Goal: Task Accomplishment & Management: Use online tool/utility

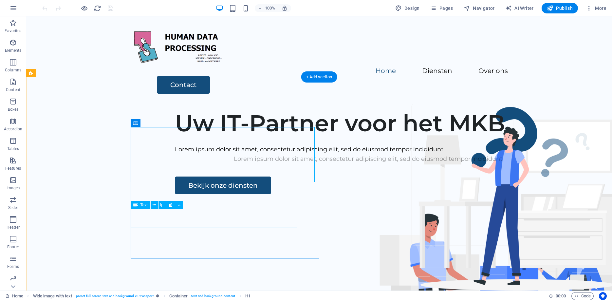
click at [205, 164] on div "Lorem ipsum dolor sit amet, consectetur adipiscing elit, sed do eiusmod tempor …" at bounding box center [369, 158] width 388 height 9
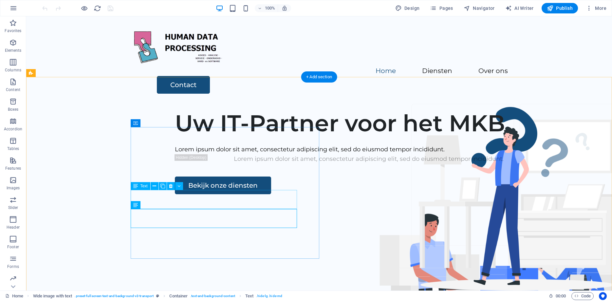
click at [209, 154] on div "Lorem ipsum dolor sit amet, consectetur adipiscing elit, sed do eiusmod tempor …" at bounding box center [369, 149] width 388 height 9
click at [242, 154] on div "Lorem ipsum dolor sit amet, consectetur adipiscing elit, sed do eiusmod tempor …" at bounding box center [369, 149] width 388 height 9
click at [243, 154] on div "Lorem ipsum dolor sit amet, consectetur adipiscing elit, sed do eiusmod tempor …" at bounding box center [369, 149] width 388 height 9
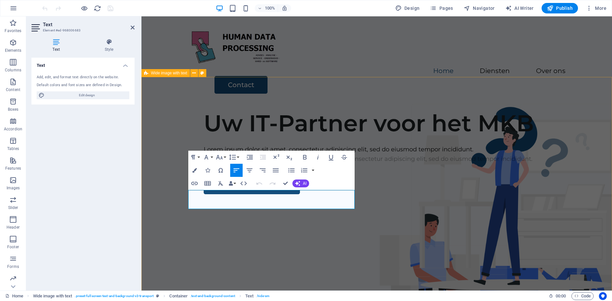
drag, startPoint x: 298, startPoint y: 204, endPoint x: 182, endPoint y: 194, distance: 116.6
click at [182, 194] on div "Uw IT-Partner voor het MKB Lorem ipsum dolor sit amet, consectetur adipiscing e…" at bounding box center [376, 161] width 470 height 115
click at [278, 164] on div "Lorem ipsum dolor sit amet, consectetur adipiscing elit, sed do eiusmod tempor …" at bounding box center [398, 158] width 388 height 9
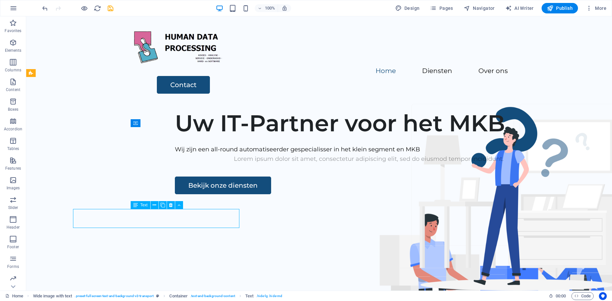
click at [278, 164] on div "Lorem ipsum dolor sit amet, consectetur adipiscing elit, sed do eiusmod tempor …" at bounding box center [369, 158] width 388 height 9
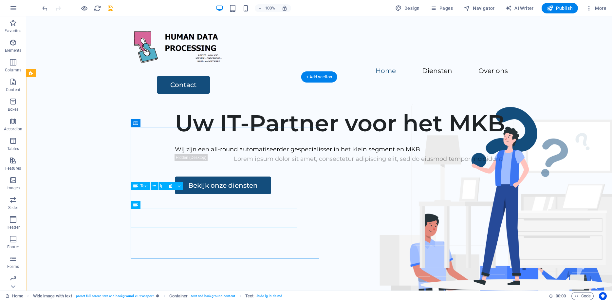
click at [238, 154] on div "Wij zijn een all-round automatiseerder gespecialisser in het klein segment en M…" at bounding box center [369, 149] width 388 height 9
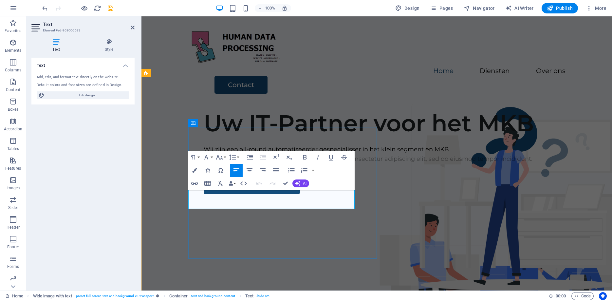
click at [320, 154] on p "Wij zijn een all-round automatiseerder gespecialisser in het klein segment en M…" at bounding box center [398, 149] width 388 height 9
drag, startPoint x: 206, startPoint y: 204, endPoint x: 260, endPoint y: 202, distance: 53.4
click at [260, 154] on p "Wij zijn een all-round automatiseerder gespecialiseerd in het klein segment en …" at bounding box center [398, 149] width 388 height 9
click at [256, 164] on div "Lorem ipsum dolor sit amet, consectetur adipiscing elit, sed do eiusmod tempor …" at bounding box center [398, 158] width 388 height 9
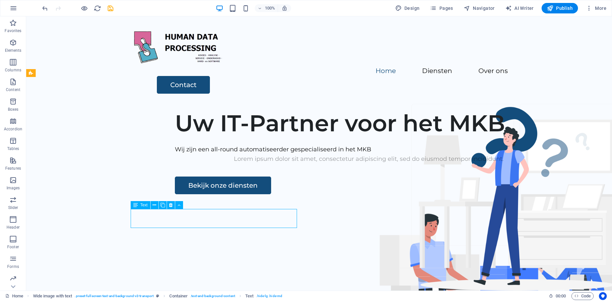
click at [256, 164] on div "Lorem ipsum dolor sit amet, consectetur adipiscing elit, sed do eiusmod tempor …" at bounding box center [369, 158] width 388 height 9
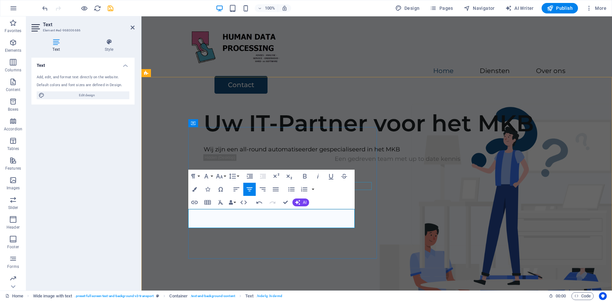
click at [366, 145] on div at bounding box center [398, 141] width 388 height 8
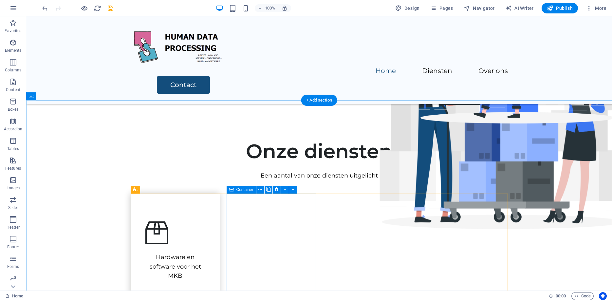
scroll to position [200, 0]
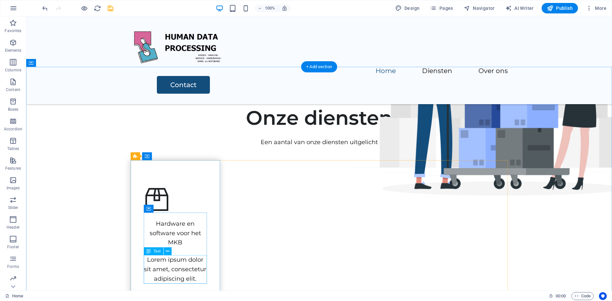
click at [190, 265] on div "Lorem ipsum dolor sit amet, consectetur adipiscing elit." at bounding box center [175, 269] width 63 height 28
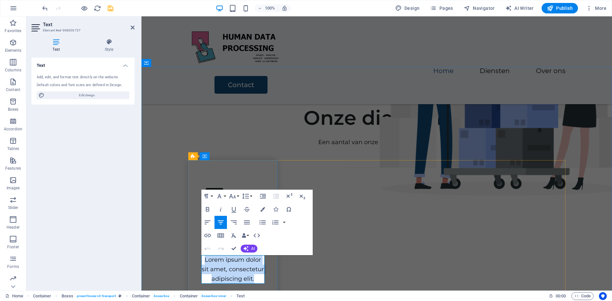
drag, startPoint x: 258, startPoint y: 279, endPoint x: 200, endPoint y: 259, distance: 60.9
click at [201, 259] on div "Hardware en software voor het MKB Lorem ipsum dolor sit amet, consectetur adipi…" at bounding box center [232, 247] width 63 height 71
drag, startPoint x: 241, startPoint y: 279, endPoint x: 203, endPoint y: 258, distance: 43.8
click at [203, 258] on p "Alle bekende merken zijn bij ons aanwezig. B" at bounding box center [232, 274] width 63 height 38
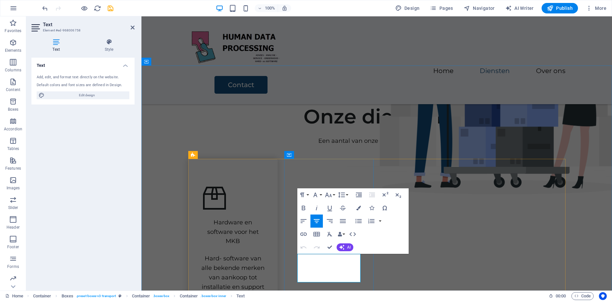
drag, startPoint x: 352, startPoint y: 277, endPoint x: 293, endPoint y: 258, distance: 62.4
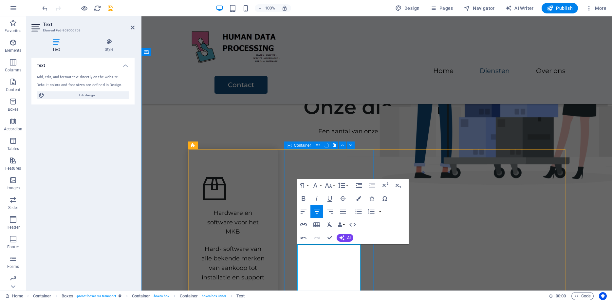
scroll to position [221, 0]
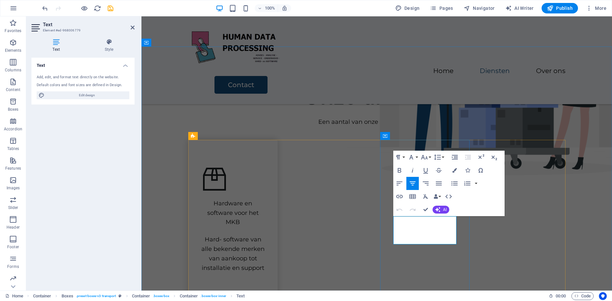
drag, startPoint x: 449, startPoint y: 241, endPoint x: 396, endPoint y: 219, distance: 56.8
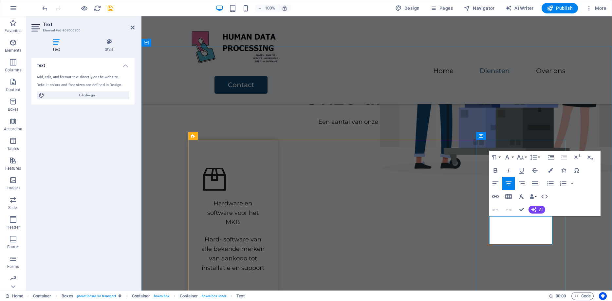
drag, startPoint x: 546, startPoint y: 239, endPoint x: 491, endPoint y: 221, distance: 57.4
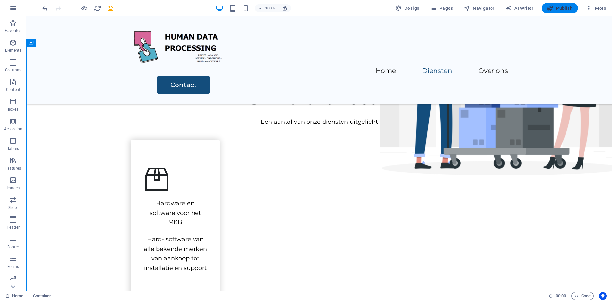
click at [563, 8] on span "Publish" at bounding box center [560, 8] width 26 height 7
checkbox input "false"
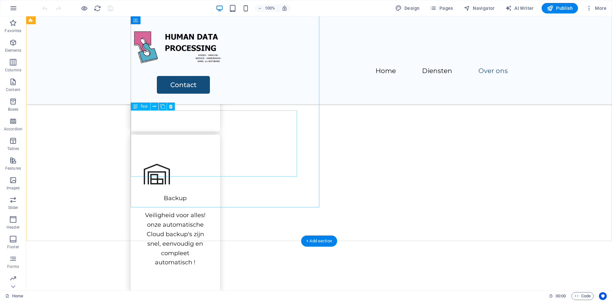
scroll to position [534, 0]
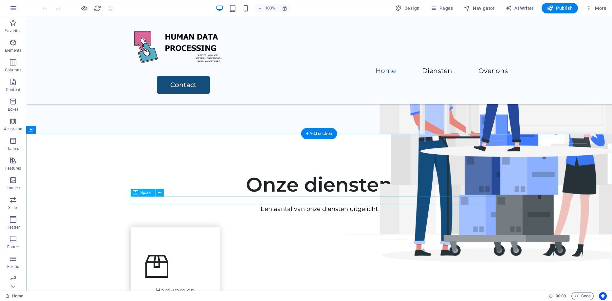
scroll to position [0, 0]
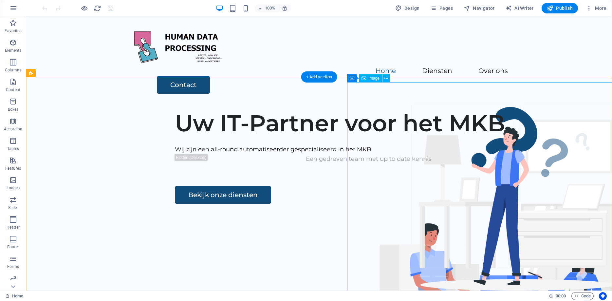
click at [376, 79] on span "Image" at bounding box center [374, 78] width 11 height 4
click at [364, 77] on icon at bounding box center [363, 78] width 5 height 8
select select "px"
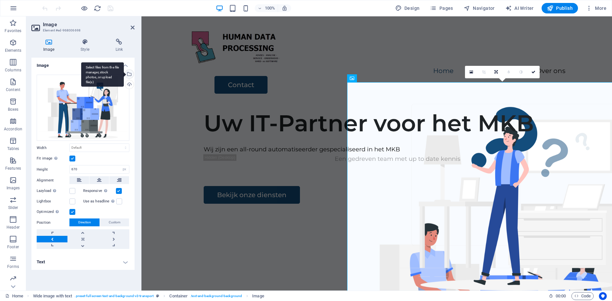
click at [130, 74] on div "Select files from the file manager, stock photos, or upload file(s)" at bounding box center [129, 75] width 10 height 10
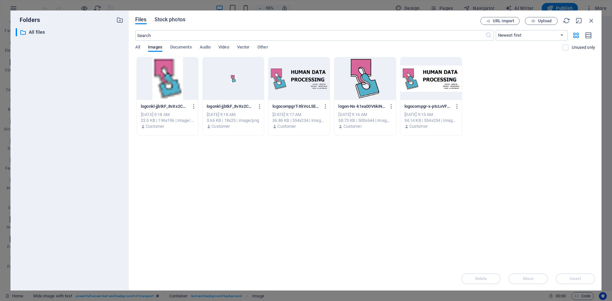
click at [177, 18] on span "Stock photos" at bounding box center [169, 20] width 31 height 8
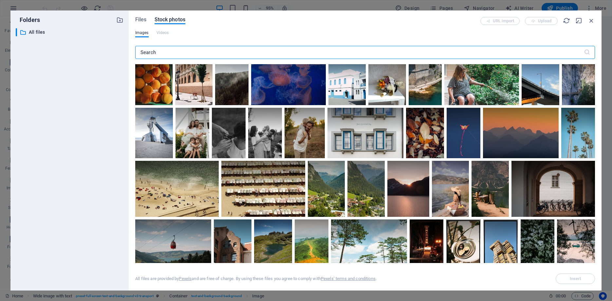
scroll to position [471, 0]
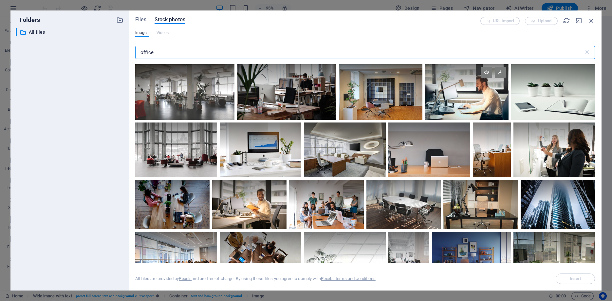
type input "office"
click at [456, 105] on div at bounding box center [466, 92] width 83 height 56
click at [457, 105] on div at bounding box center [466, 106] width 83 height 28
click at [457, 105] on div at bounding box center [466, 92] width 83 height 56
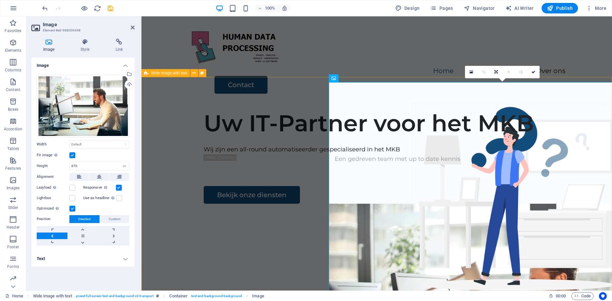
click at [299, 111] on div "Uw IT-Partner voor het MKB Wij zijn een all-round automatiseerder gespecialisee…" at bounding box center [376, 229] width 470 height 251
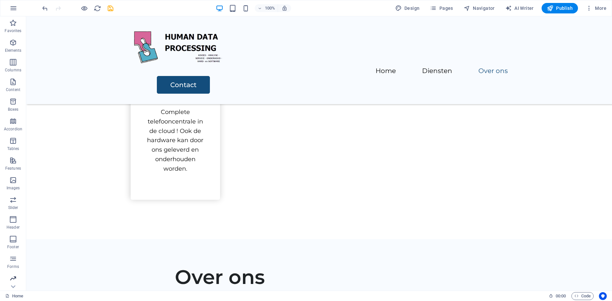
scroll to position [21, 0]
click at [99, 41] on div "Menu Home Diensten Over ons Contact" at bounding box center [319, 60] width 586 height 88
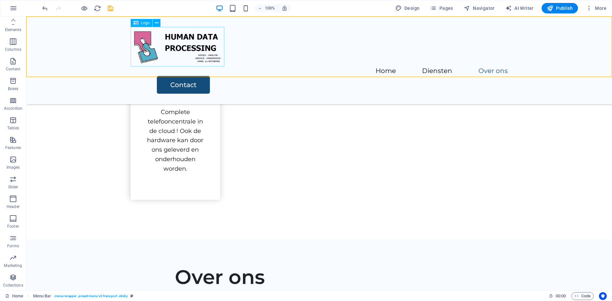
click at [168, 44] on div at bounding box center [319, 47] width 377 height 40
click at [157, 23] on icon at bounding box center [157, 23] width 4 height 7
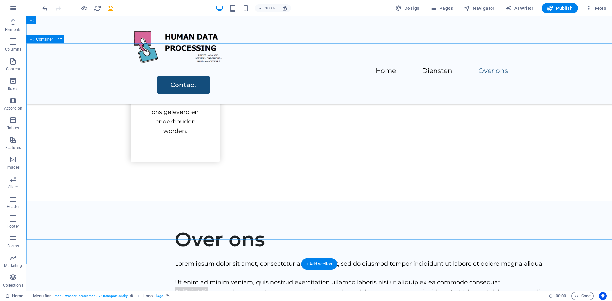
scroll to position [975, 0]
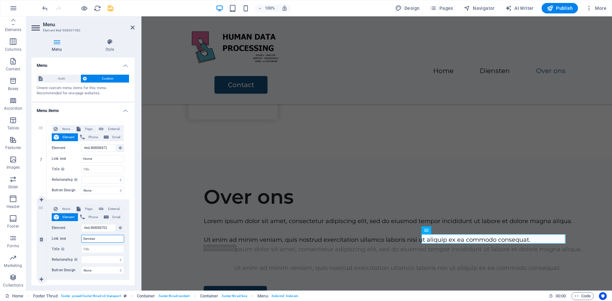
click at [104, 238] on input "Services" at bounding box center [102, 239] width 43 height 8
drag, startPoint x: 115, startPoint y: 242, endPoint x: 72, endPoint y: 235, distance: 43.5
click at [81, 235] on input "Services" at bounding box center [102, 239] width 43 height 8
type input "Di"
select select
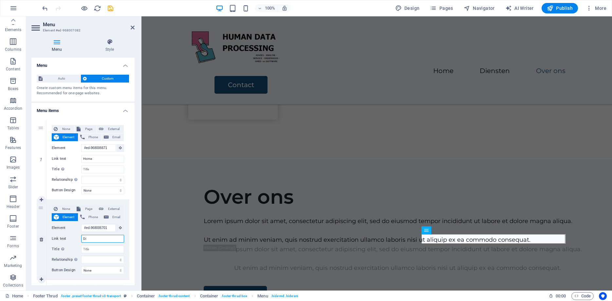
select select
type input "Dien"
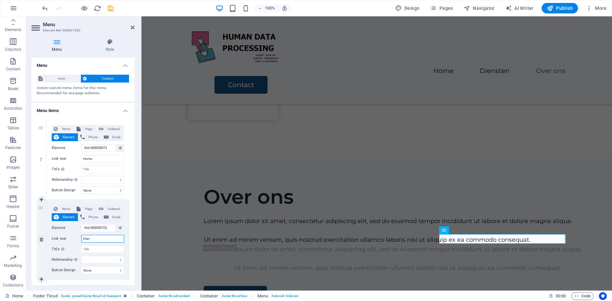
select select
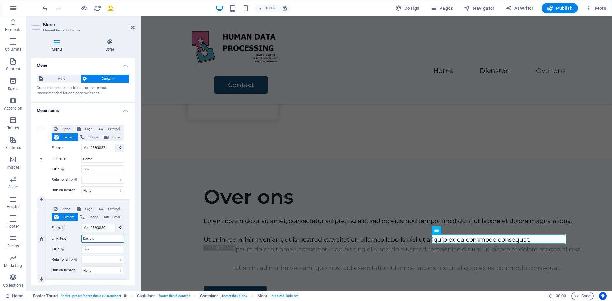
type input "Diensten"
select select
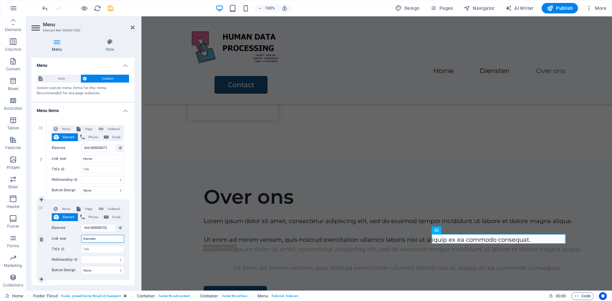
select select
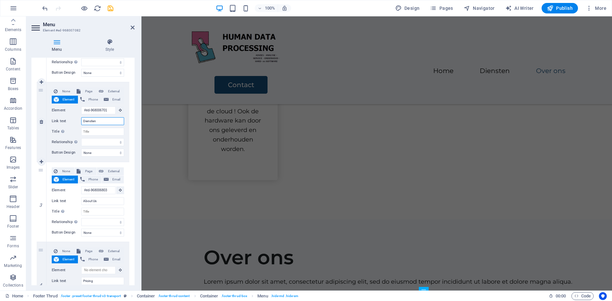
scroll to position [118, 0]
type input "Diensten"
click at [101, 201] on input "About Us" at bounding box center [102, 201] width 43 height 8
drag, startPoint x: 113, startPoint y: 202, endPoint x: 62, endPoint y: 197, distance: 51.6
click at [81, 197] on input "About Us" at bounding box center [102, 201] width 43 height 8
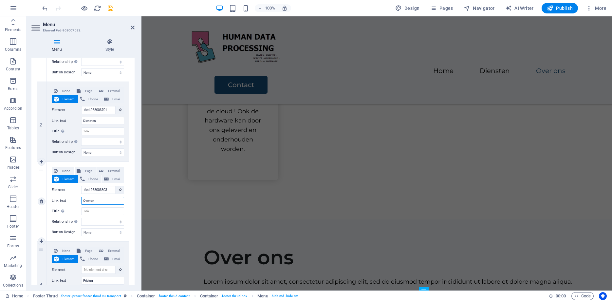
type input "Over ons"
select select
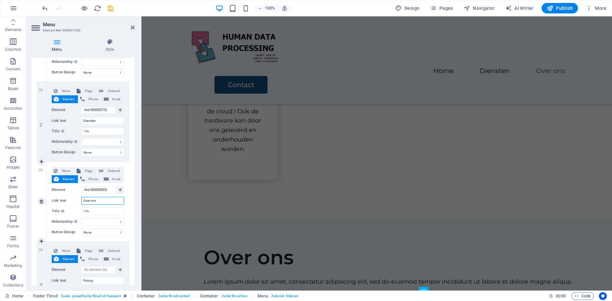
select select
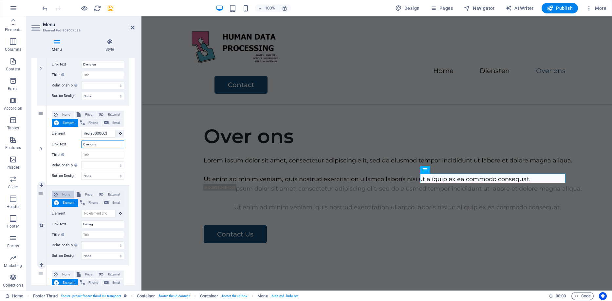
scroll to position [177, 0]
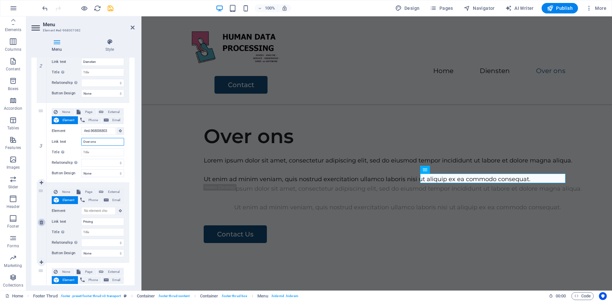
type input "Over ons"
click at [42, 221] on icon at bounding box center [42, 222] width 4 height 5
select select
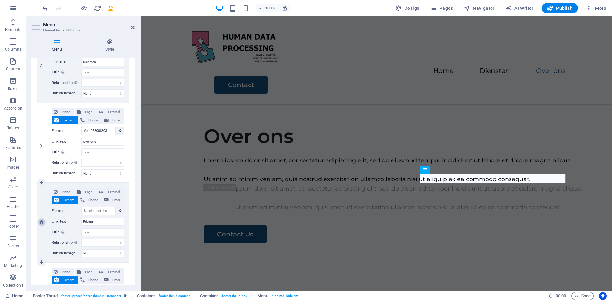
type input "#ed-968007001"
type input "Contact Us"
select select
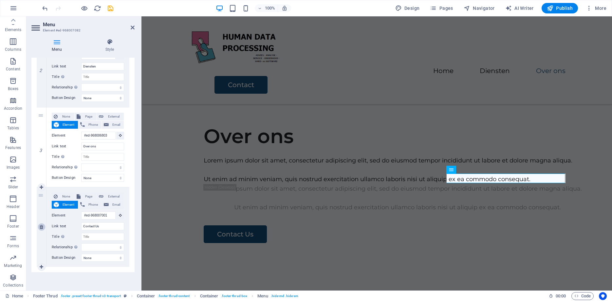
scroll to position [172, 0]
click at [104, 227] on input "Contact Us" at bounding box center [102, 226] width 43 height 8
type input "Contact"
select select
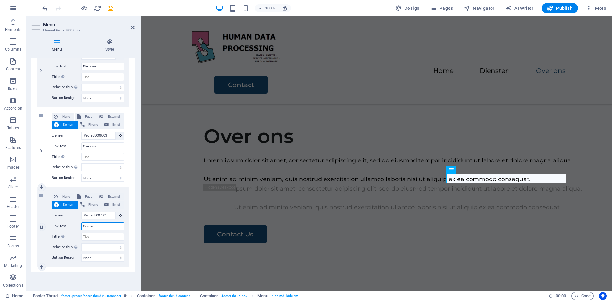
select select
type input "Contact"
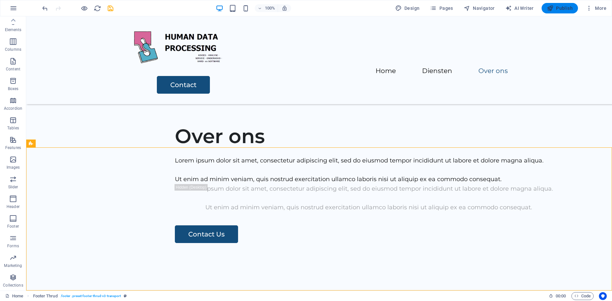
click at [564, 8] on span "Publish" at bounding box center [560, 8] width 26 height 7
checkbox input "false"
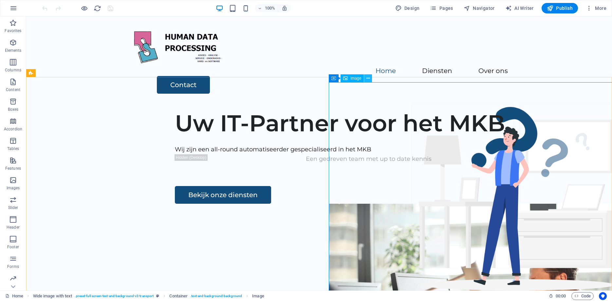
click at [368, 79] on icon at bounding box center [368, 78] width 4 height 7
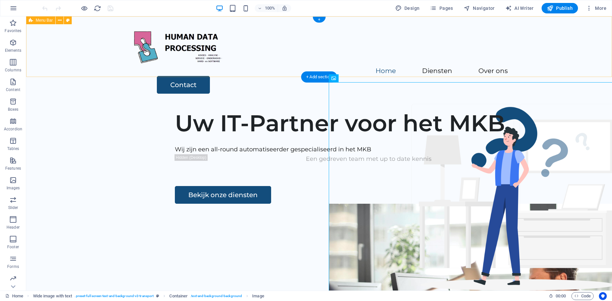
click at [580, 54] on div "Menu Home Diensten Over ons Contact" at bounding box center [319, 60] width 586 height 88
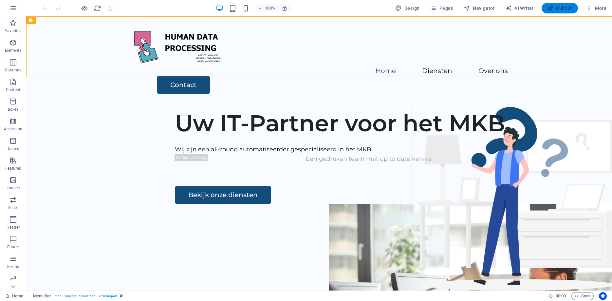
click at [563, 9] on span "Publish" at bounding box center [560, 8] width 26 height 7
